Goal: Book appointment/travel/reservation

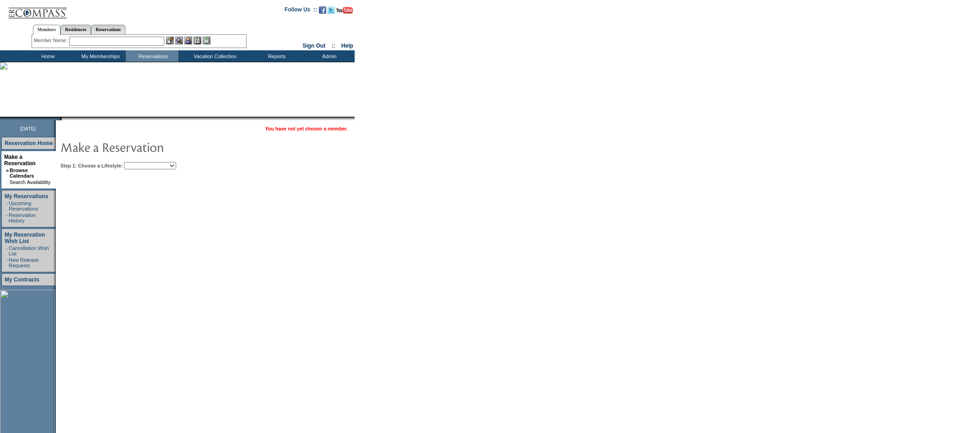
click at [155, 167] on select "Beach Leisure Metropolitan Mountain OIAL for Adventure OIAL for Couples OIAL fo…" at bounding box center [150, 165] width 52 height 7
select select "Beach"
click at [140, 162] on select "Beach Leisure Metropolitan Mountain OIAL for Adventure OIAL for Couples OIAL fo…" at bounding box center [150, 165] width 52 height 7
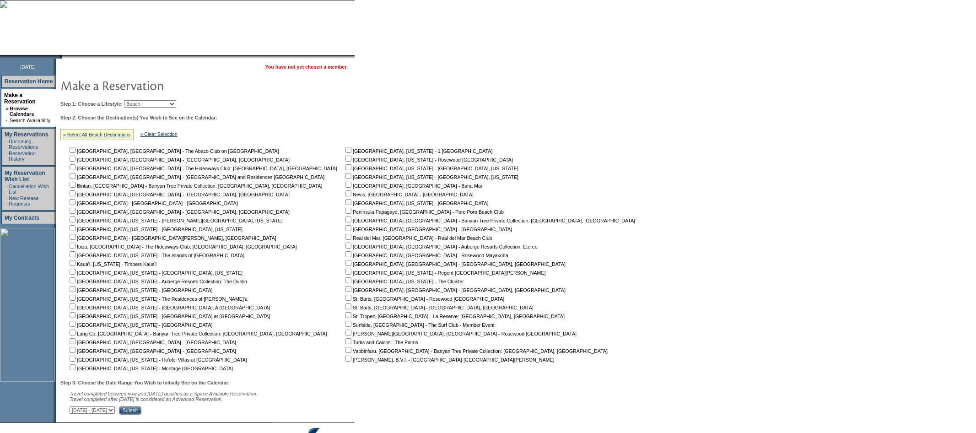
scroll to position [66, 0]
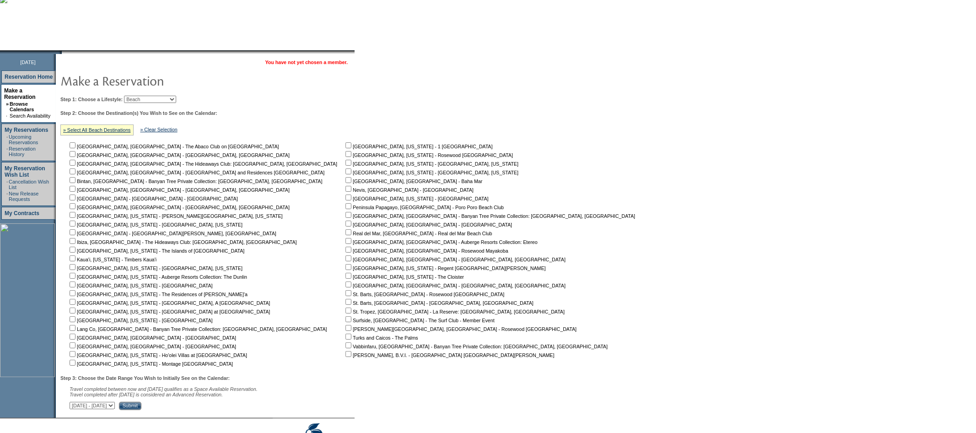
click at [76, 144] on input "checkbox" at bounding box center [73, 145] width 6 height 6
checkbox input "true"
click at [76, 171] on input "checkbox" at bounding box center [73, 171] width 6 height 6
checkbox input "true"
click at [76, 197] on input "checkbox" at bounding box center [73, 198] width 6 height 6
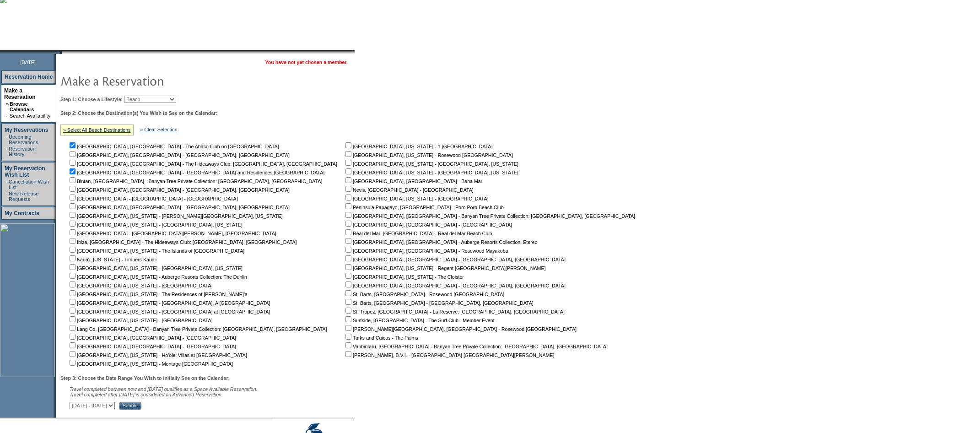
checkbox input "true"
click at [76, 232] on input "checkbox" at bounding box center [73, 232] width 6 height 6
checkbox input "true"
click at [76, 247] on input "checkbox" at bounding box center [73, 249] width 6 height 6
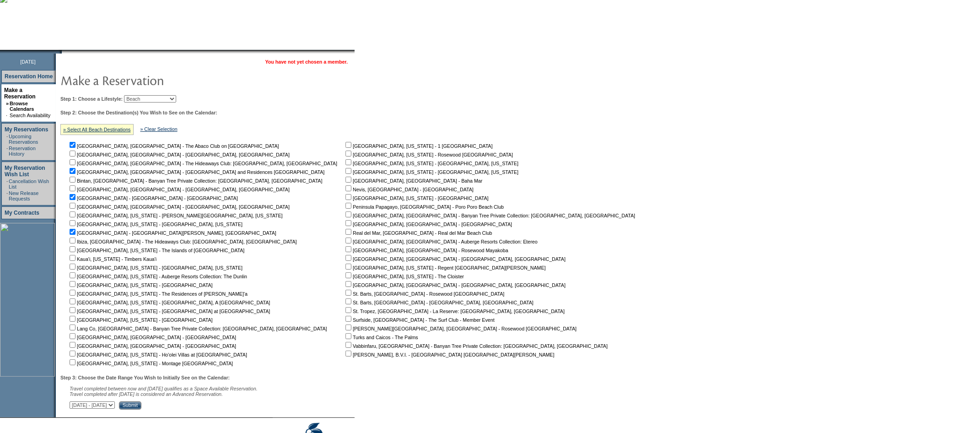
checkbox input "true"
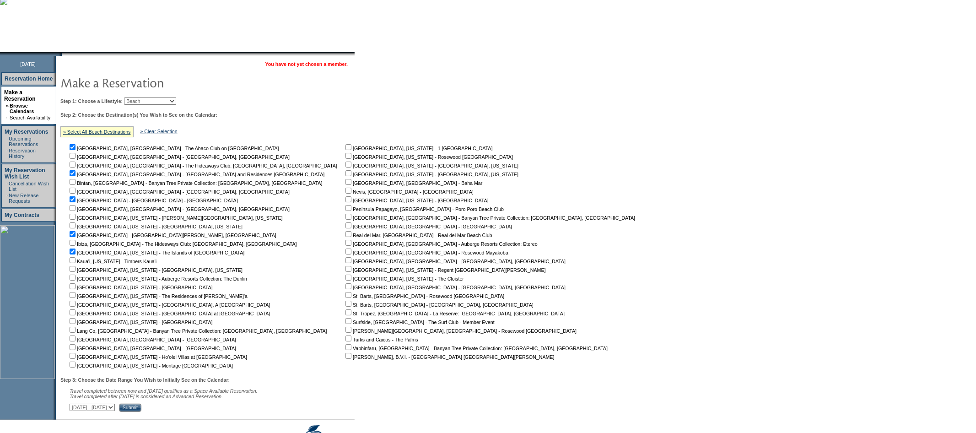
scroll to position [66, 0]
click at [76, 335] on input "checkbox" at bounding box center [73, 337] width 6 height 6
checkbox input "true"
click at [76, 345] on input "checkbox" at bounding box center [73, 345] width 6 height 6
checkbox input "true"
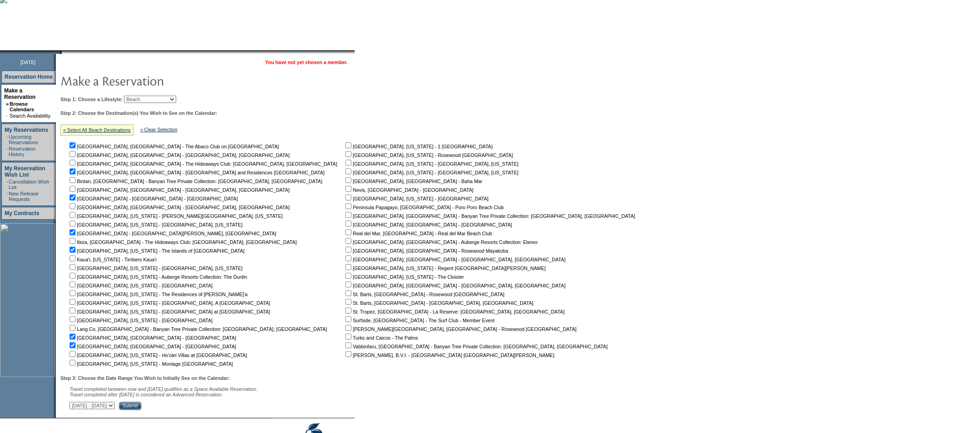
drag, startPoint x: 281, startPoint y: 179, endPoint x: 308, endPoint y: 179, distance: 27.0
click at [346, 179] on input "checkbox" at bounding box center [349, 180] width 6 height 6
checkbox input "true"
drag, startPoint x: 277, startPoint y: 189, endPoint x: 281, endPoint y: 196, distance: 8.2
click at [346, 189] on input "checkbox" at bounding box center [349, 189] width 6 height 6
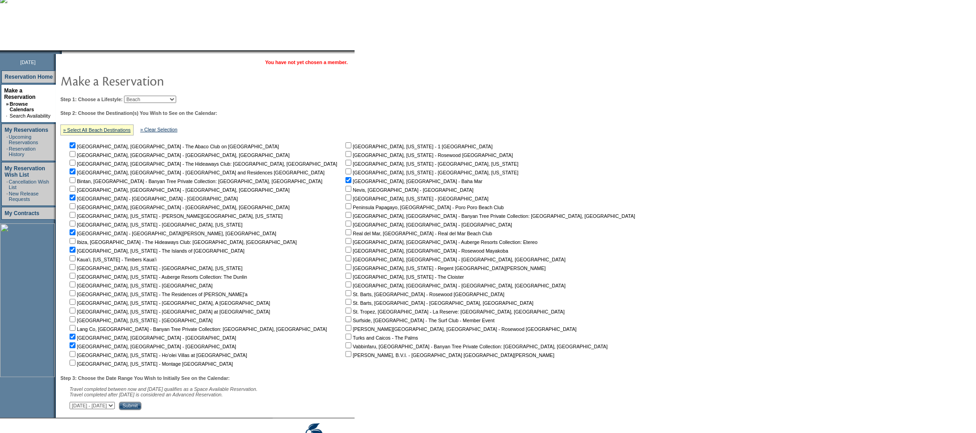
checkbox input "true"
click at [346, 206] on input "checkbox" at bounding box center [349, 206] width 6 height 6
checkbox input "true"
click at [346, 231] on input "checkbox" at bounding box center [349, 232] width 6 height 6
checkbox input "true"
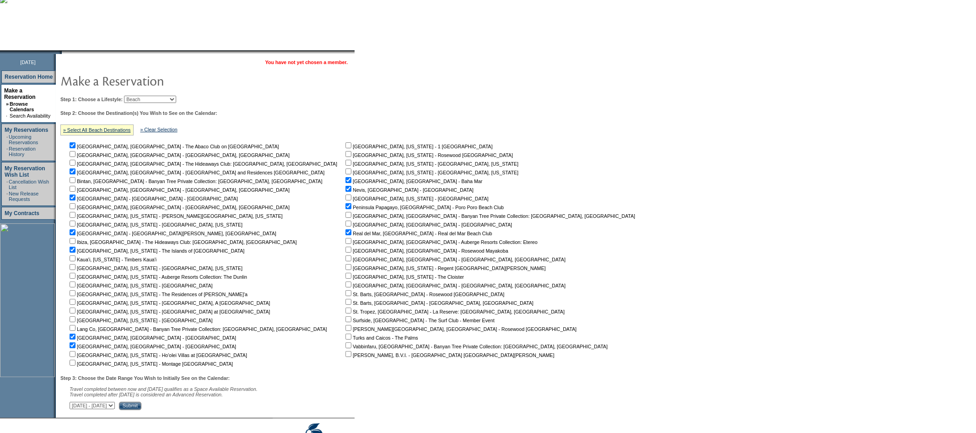
click at [346, 242] on input "checkbox" at bounding box center [349, 241] width 6 height 6
checkbox input "true"
drag, startPoint x: 280, startPoint y: 251, endPoint x: 285, endPoint y: 259, distance: 9.4
click at [346, 251] on input "checkbox" at bounding box center [349, 250] width 6 height 6
checkbox input "true"
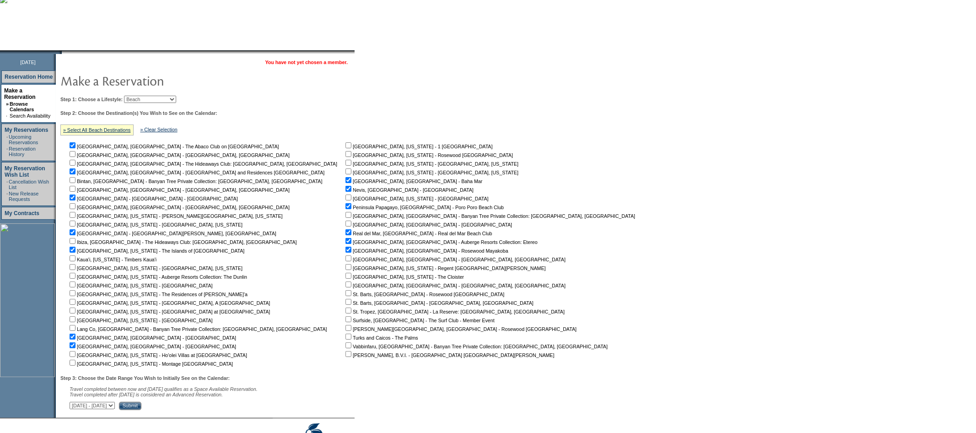
drag, startPoint x: 279, startPoint y: 292, endPoint x: 277, endPoint y: 306, distance: 13.9
click at [346, 292] on input "checkbox" at bounding box center [349, 293] width 6 height 6
checkbox input "true"
click at [346, 301] on input "checkbox" at bounding box center [349, 302] width 6 height 6
checkbox input "true"
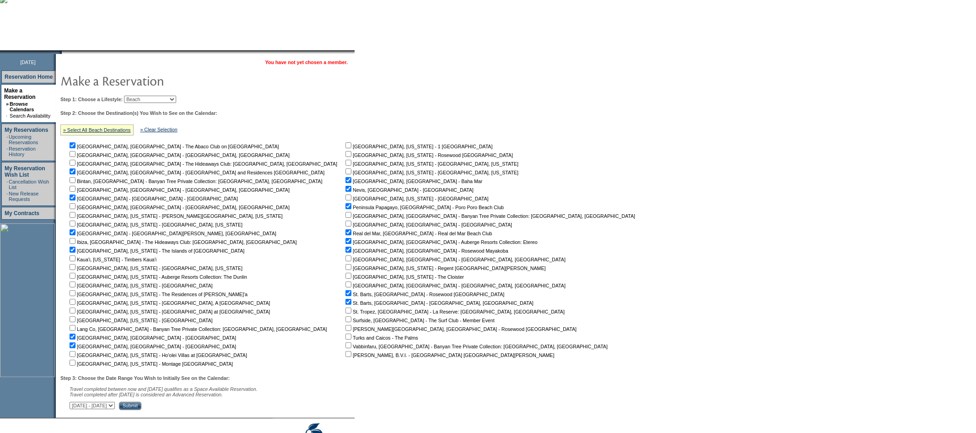
drag, startPoint x: 279, startPoint y: 327, endPoint x: 281, endPoint y: 331, distance: 5.3
click at [346, 327] on input "checkbox" at bounding box center [349, 328] width 6 height 6
checkbox input "true"
click at [346, 337] on input "checkbox" at bounding box center [349, 337] width 6 height 6
checkbox input "true"
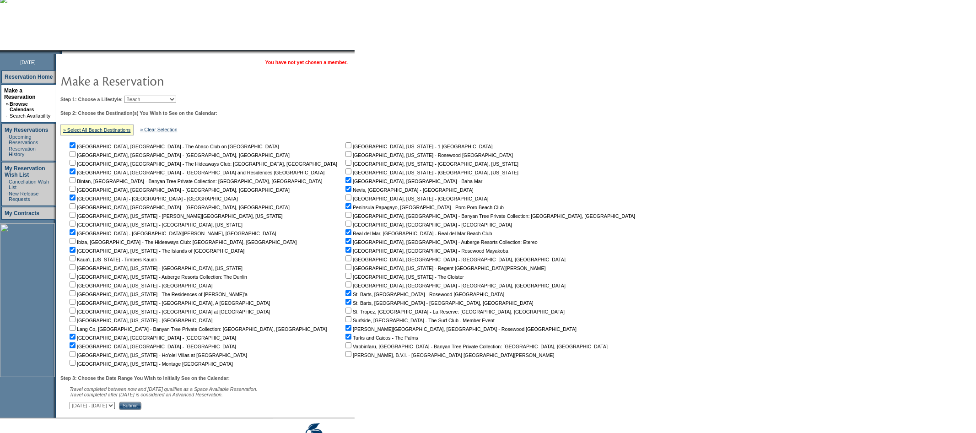
click at [346, 354] on input "checkbox" at bounding box center [349, 354] width 6 height 6
checkbox input "true"
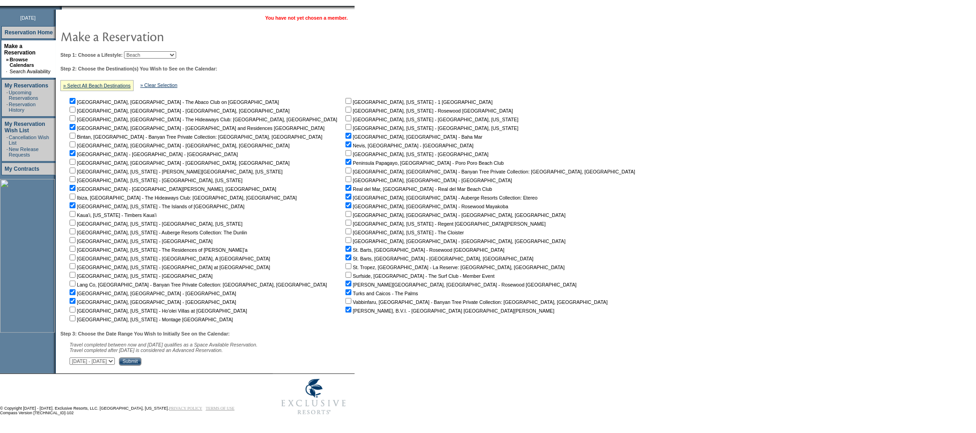
click at [115, 359] on select "[DATE] - [DATE] [DATE] - [DATE] [DATE] - [DATE] [DATE] - [DATE] [DATE] - [DATE]…" at bounding box center [92, 360] width 45 height 7
select select "[DATE]|[DATE]"
click at [74, 357] on select "[DATE] - [DATE] [DATE] - [DATE] [DATE] - [DATE] [DATE] - [DATE] [DATE] - [DATE]…" at bounding box center [92, 360] width 45 height 7
click at [141, 363] on input "Submit" at bounding box center [130, 361] width 22 height 8
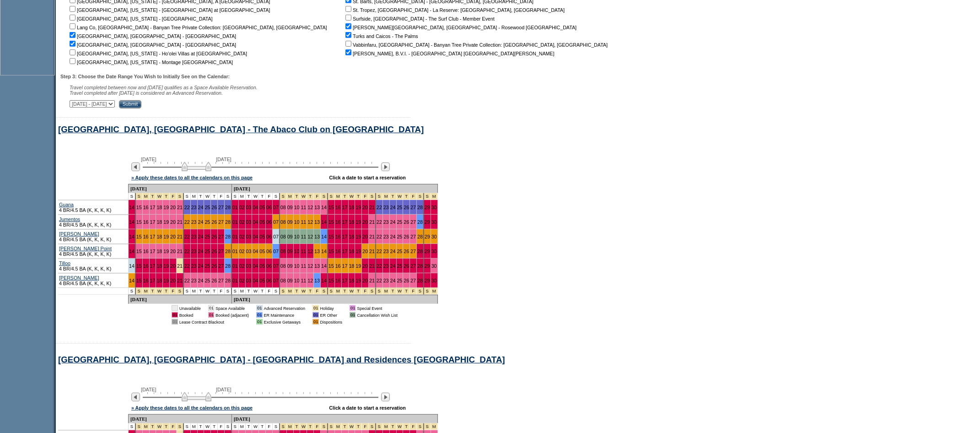
scroll to position [370, 0]
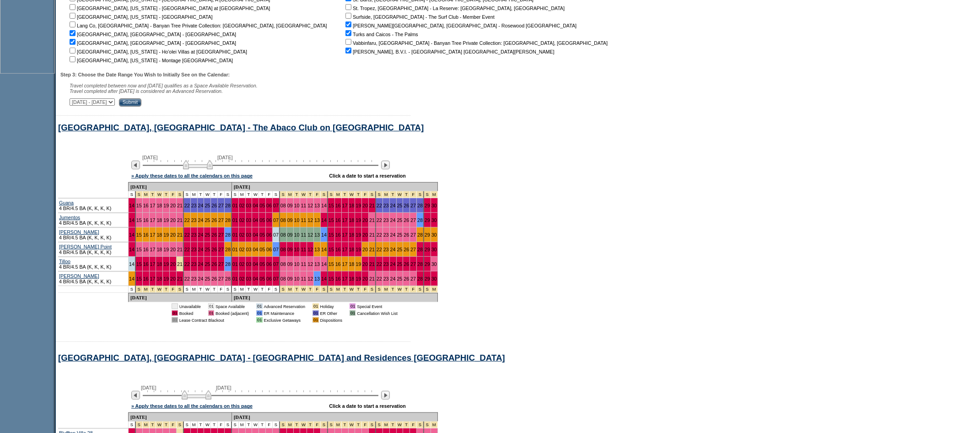
click at [205, 168] on img at bounding box center [198, 164] width 30 height 9
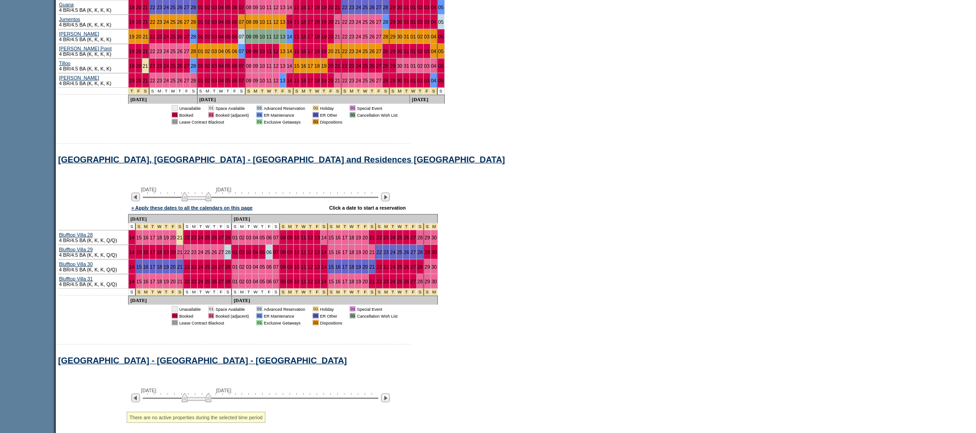
scroll to position [570, 0]
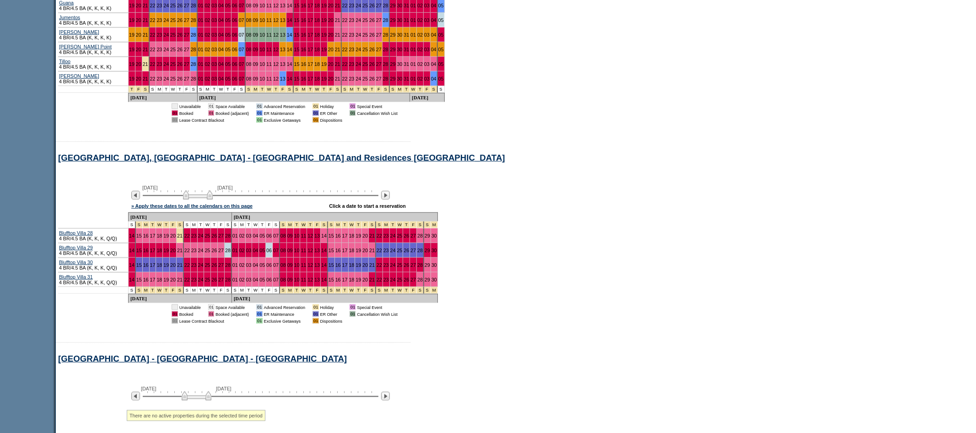
click at [207, 200] on img at bounding box center [198, 194] width 30 height 9
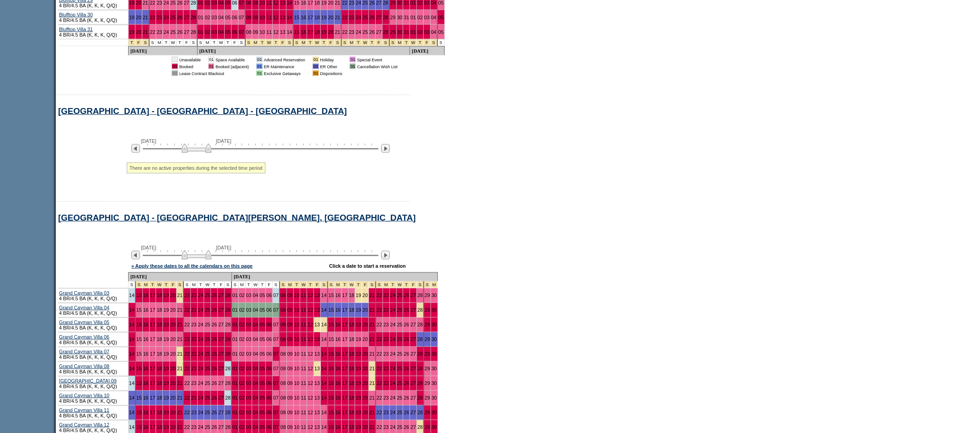
scroll to position [962, 0]
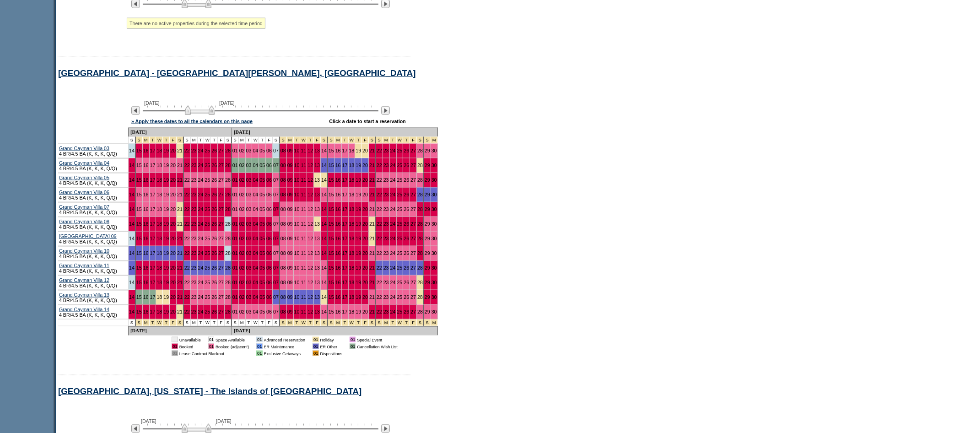
click at [200, 115] on img at bounding box center [200, 110] width 30 height 9
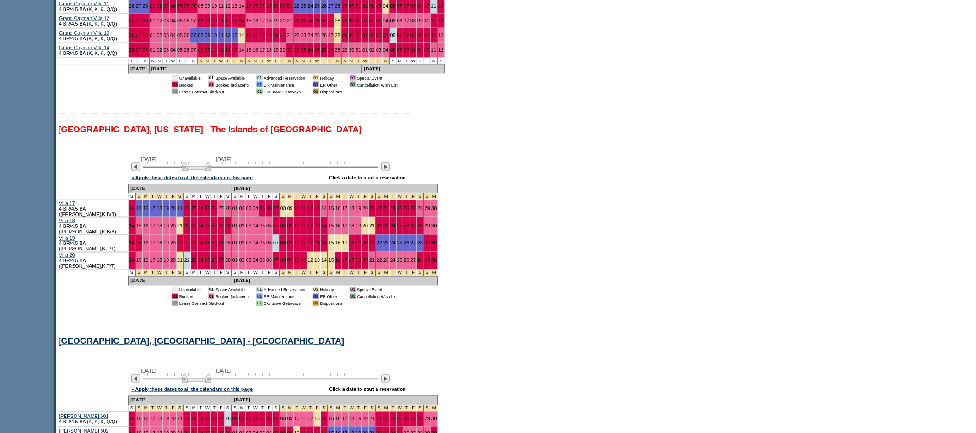
scroll to position [1224, 0]
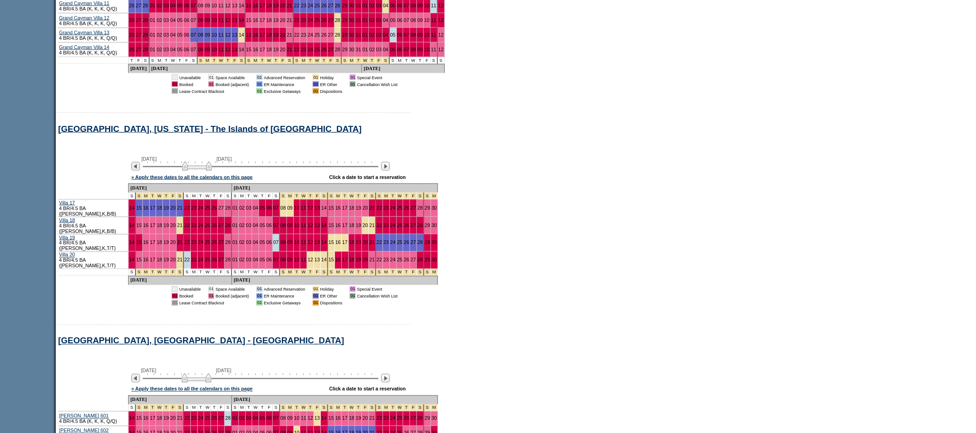
click at [201, 171] on img at bounding box center [197, 166] width 30 height 9
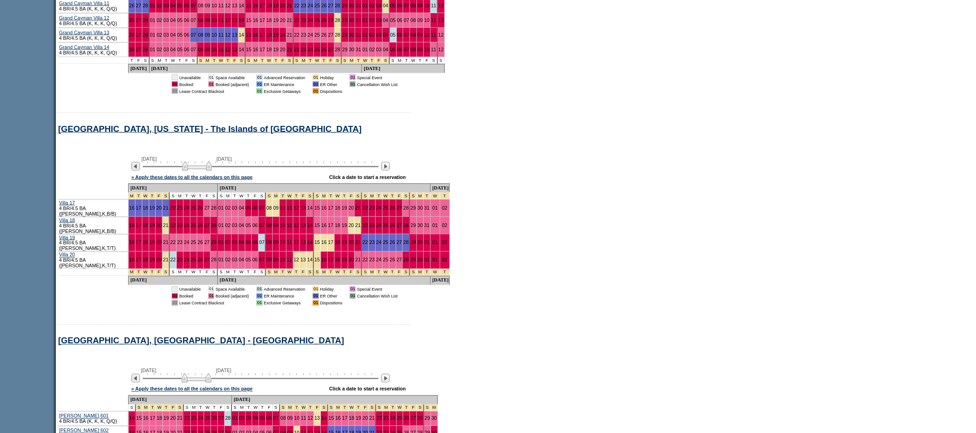
click at [204, 171] on img at bounding box center [197, 166] width 30 height 9
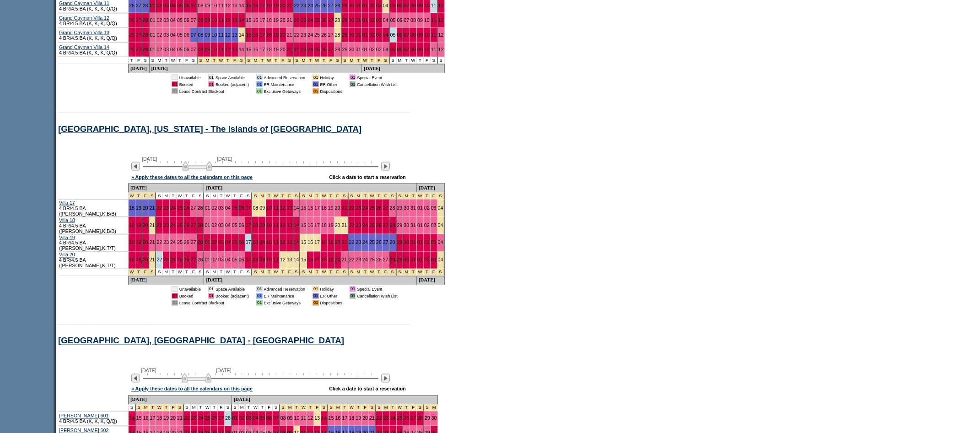
click at [207, 171] on img at bounding box center [198, 166] width 30 height 9
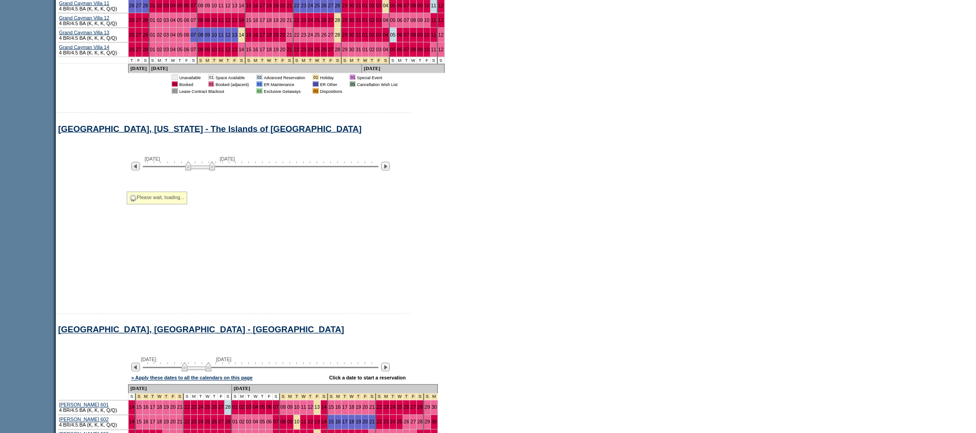
click at [208, 171] on img at bounding box center [200, 166] width 30 height 9
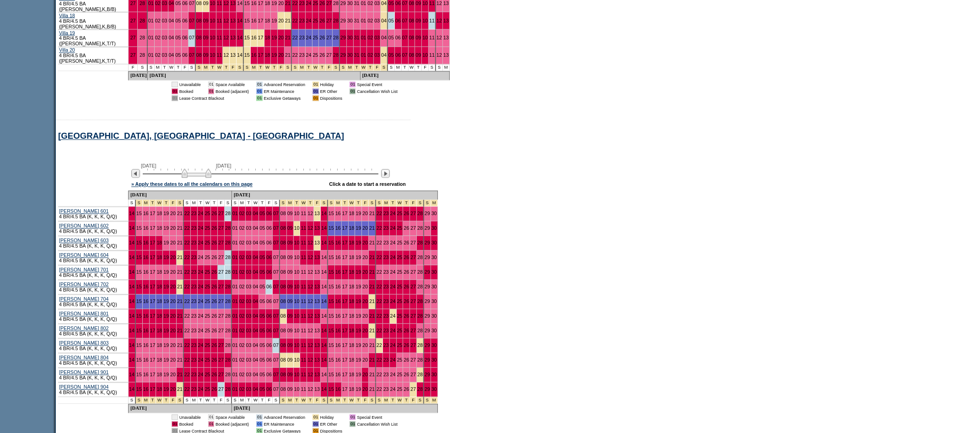
scroll to position [1542, 0]
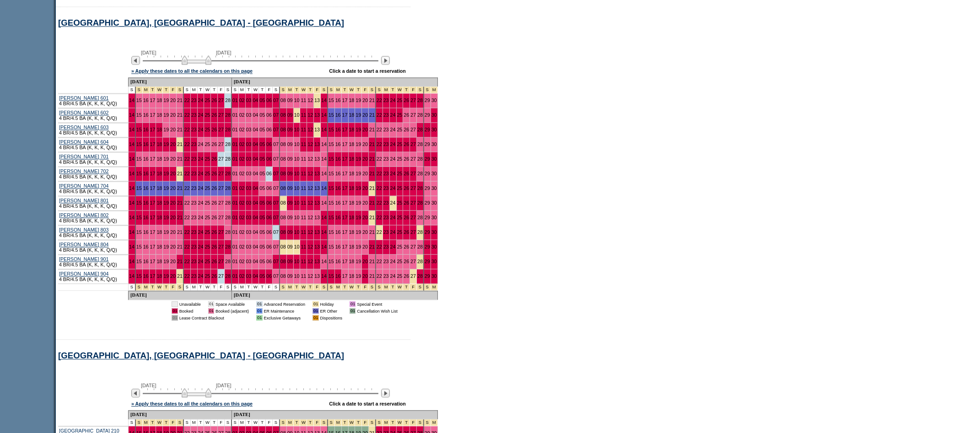
click at [200, 65] on img at bounding box center [197, 59] width 30 height 9
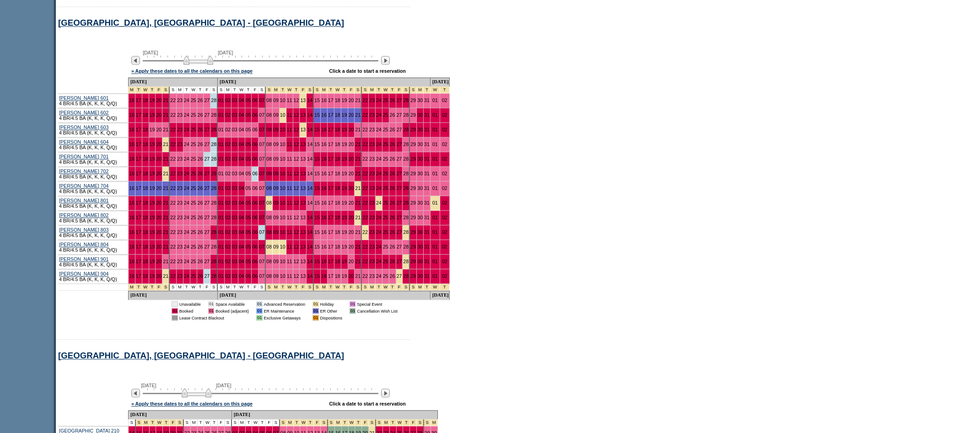
click at [202, 65] on img at bounding box center [199, 59] width 30 height 9
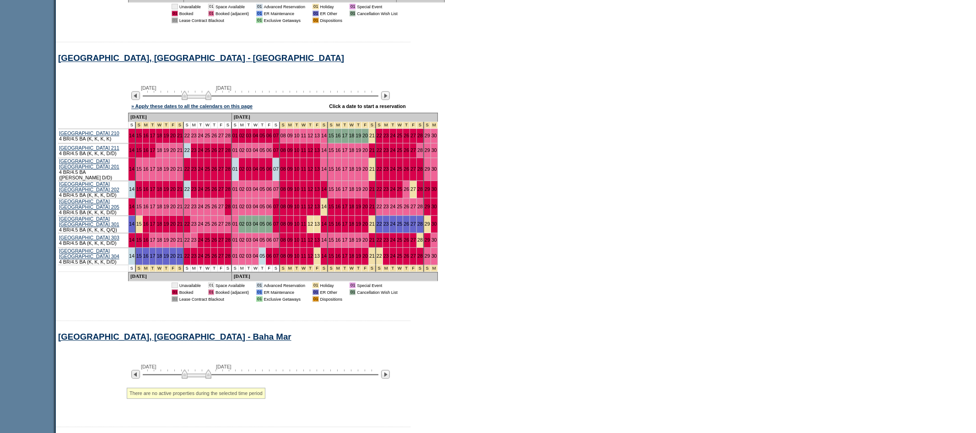
scroll to position [1841, 0]
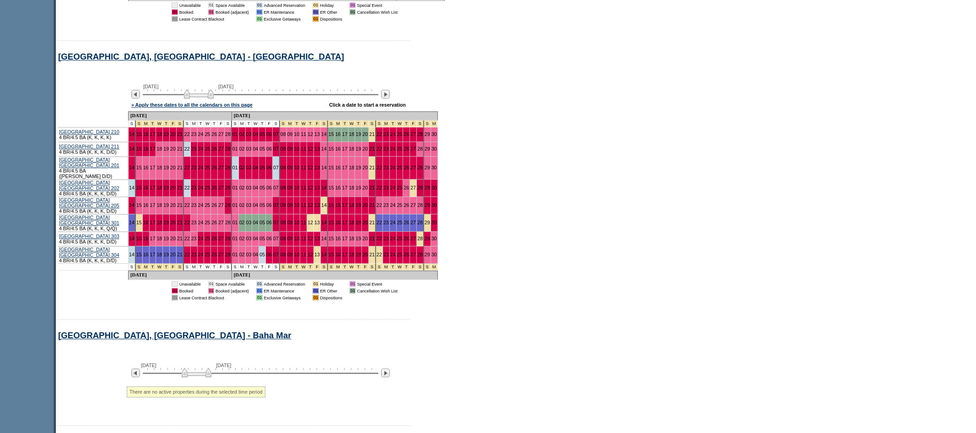
click at [201, 98] on img at bounding box center [199, 93] width 30 height 9
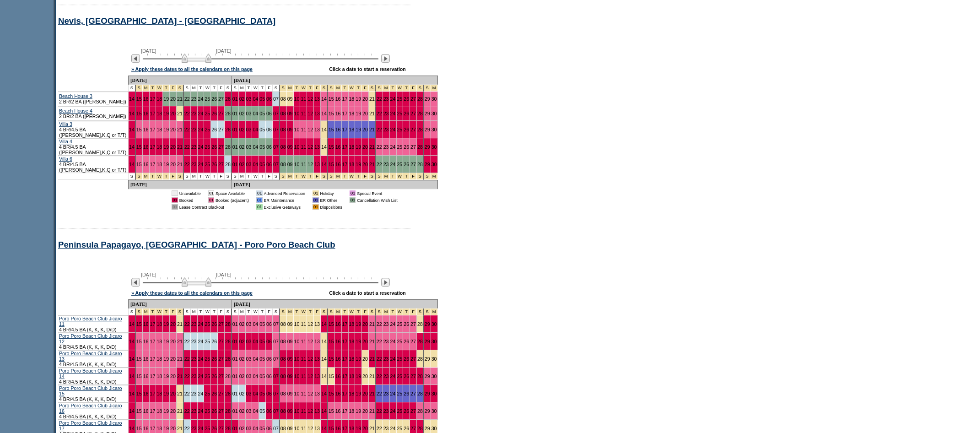
scroll to position [2263, 0]
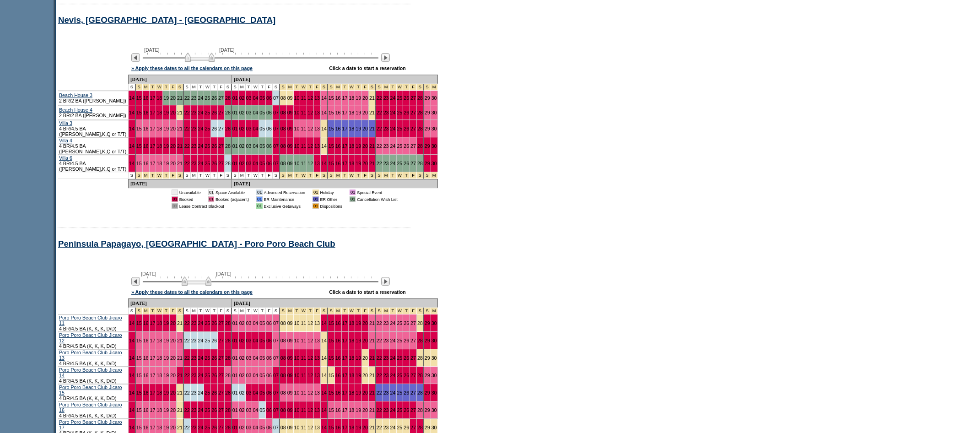
click at [200, 62] on img at bounding box center [200, 57] width 30 height 9
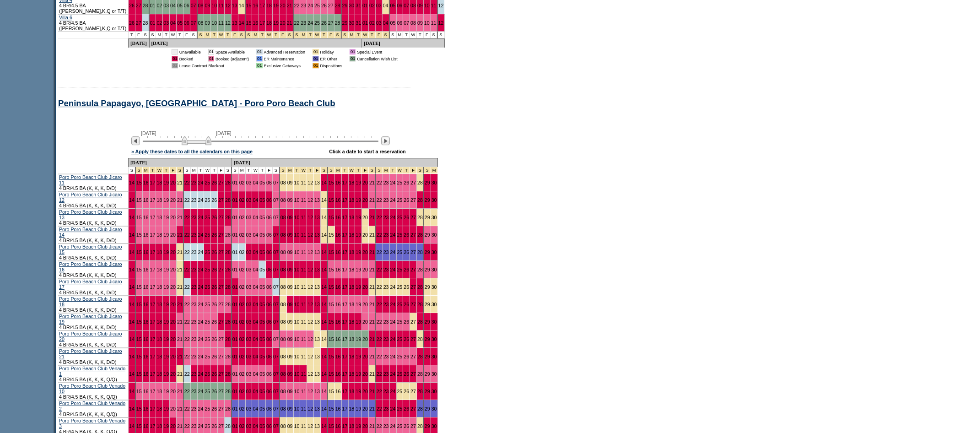
scroll to position [2405, 0]
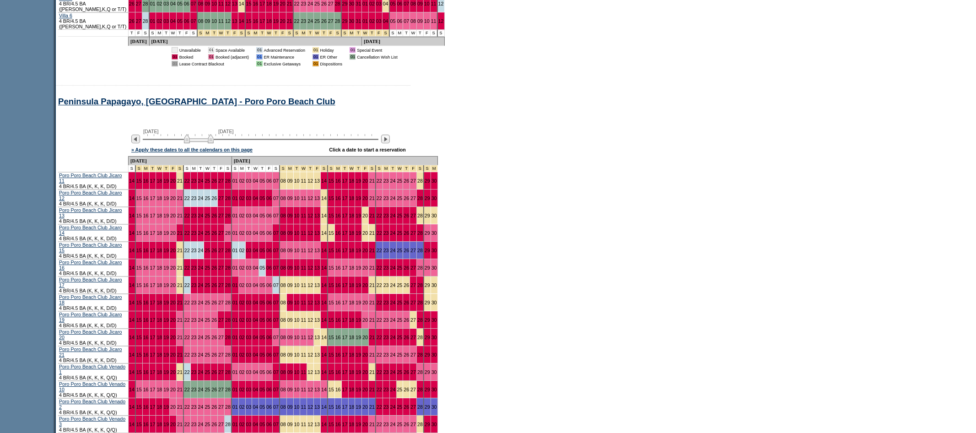
click at [211, 143] on img at bounding box center [199, 138] width 30 height 9
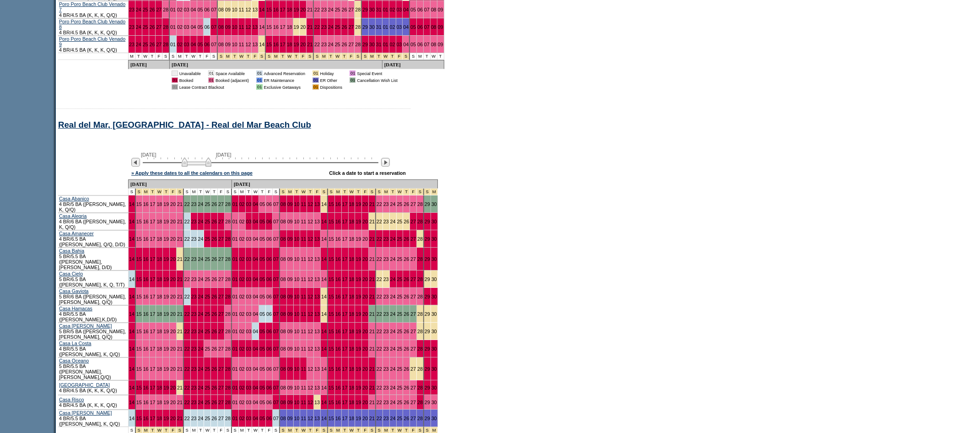
scroll to position [2909, 0]
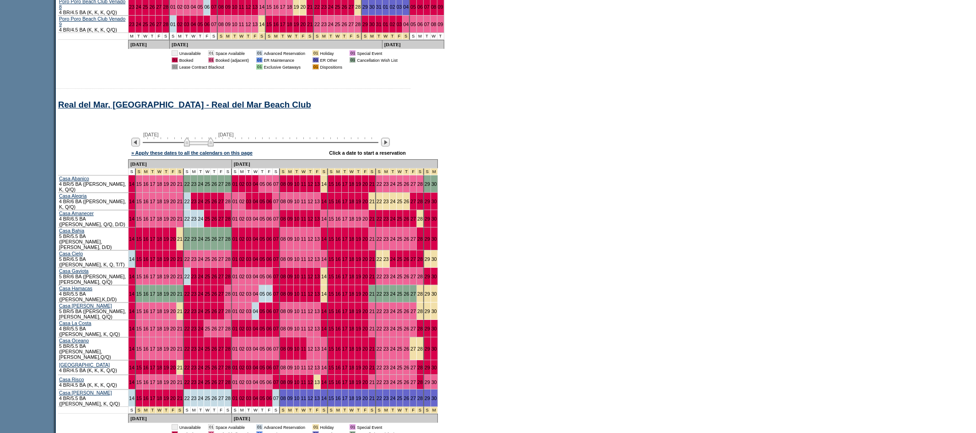
click at [195, 137] on img at bounding box center [199, 141] width 30 height 9
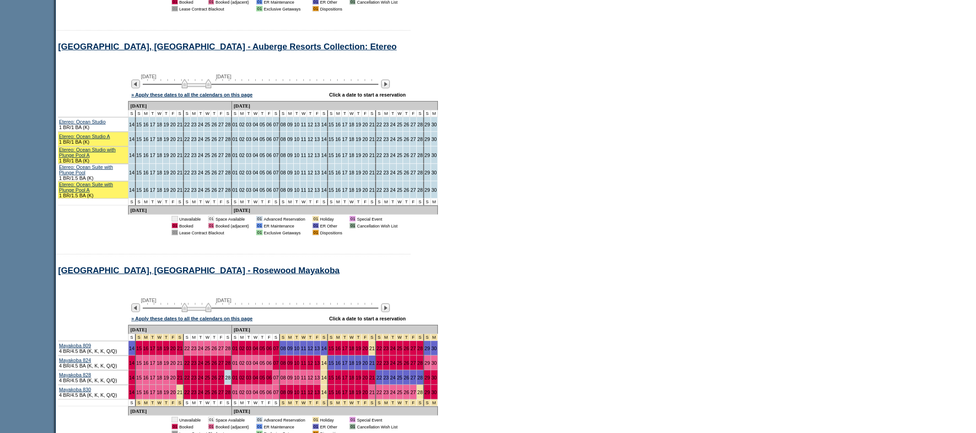
scroll to position [3356, 0]
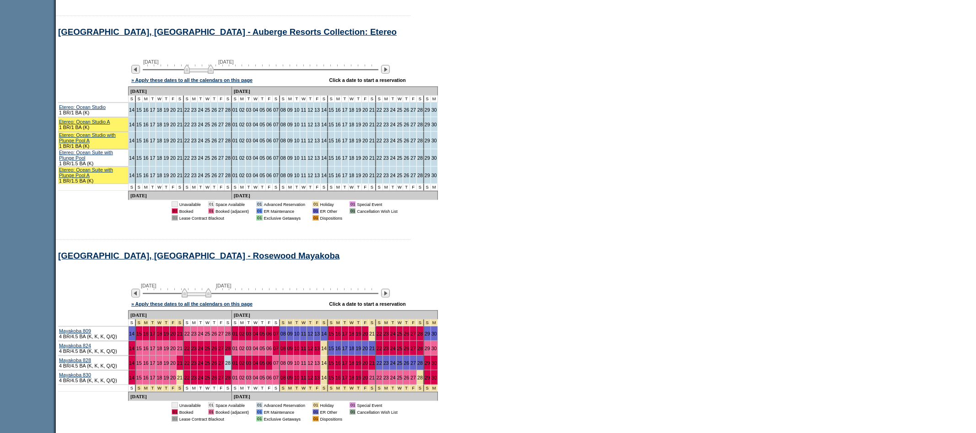
click at [205, 65] on img at bounding box center [199, 69] width 30 height 9
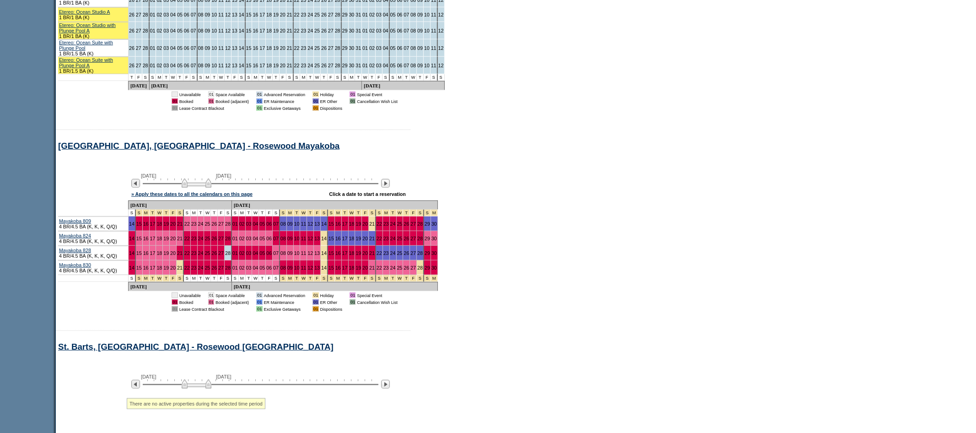
scroll to position [3468, 0]
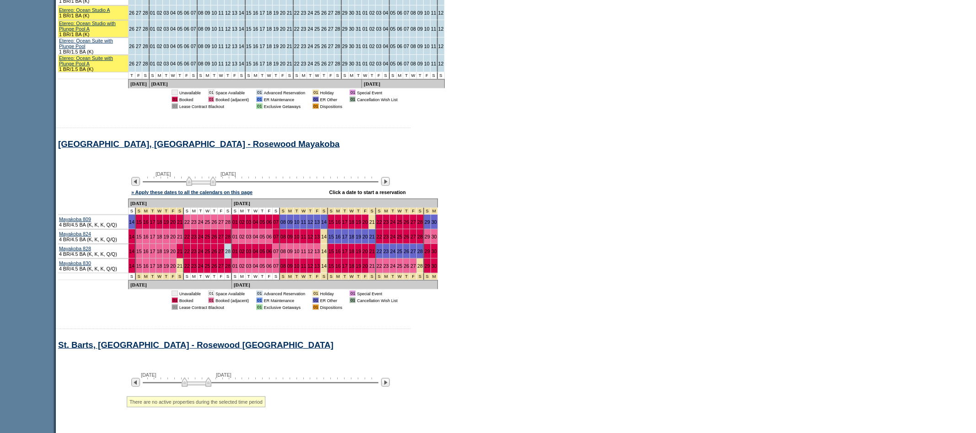
drag, startPoint x: 195, startPoint y: 139, endPoint x: 200, endPoint y: 141, distance: 4.9
click at [200, 177] on img at bounding box center [201, 181] width 30 height 9
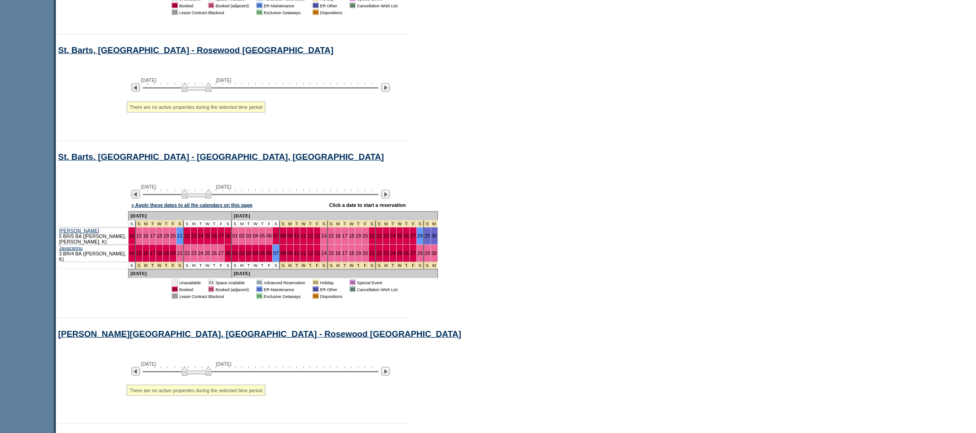
scroll to position [3763, 0]
click at [202, 189] on img at bounding box center [200, 193] width 30 height 9
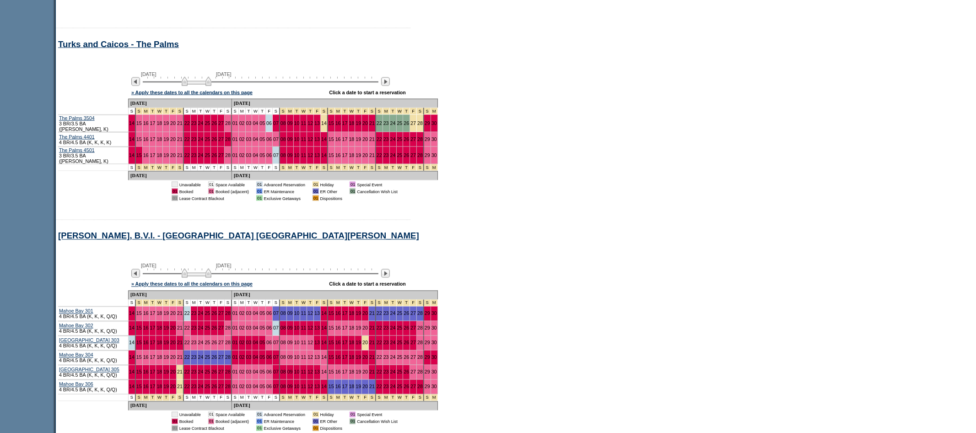
scroll to position [4221, 0]
